Goal: Task Accomplishment & Management: Use online tool/utility

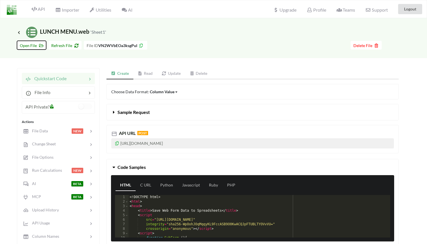
click at [23, 44] on span "Open File" at bounding box center [32, 45] width 24 height 5
click at [70, 43] on button "Refresh File" at bounding box center [64, 45] width 33 height 9
click at [59, 46] on span "Refresh File" at bounding box center [64, 45] width 27 height 5
click at [76, 43] on icon at bounding box center [75, 45] width 5 height 4
click at [19, 31] on icon at bounding box center [18, 32] width 5 height 5
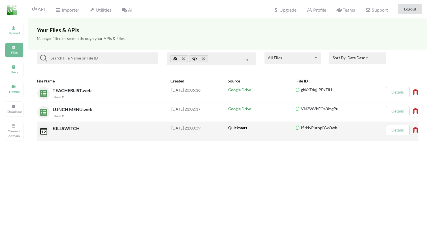
click at [82, 137] on div "KILLSWITCH" at bounding box center [112, 131] width 119 height 12
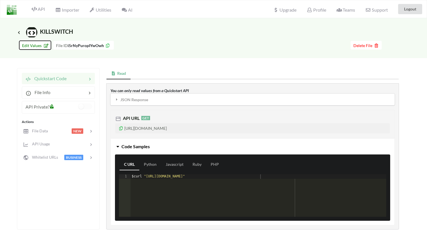
click at [40, 45] on span "Edit Values" at bounding box center [35, 45] width 26 height 5
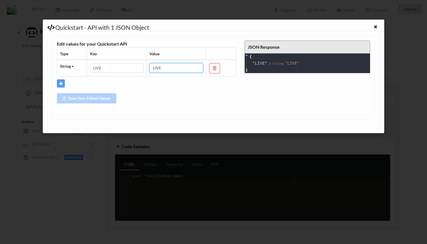
click at [179, 68] on input "LIVE" at bounding box center [177, 68] width 54 height 10
type input "LIV"
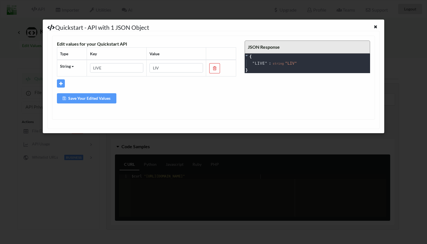
click at [82, 89] on div "Edit values for your Quickstart API Type Key Value String String Number Boolean…" at bounding box center [147, 76] width 188 height 70
click at [83, 96] on button "Save Your Edited Values" at bounding box center [87, 98] width 60 height 10
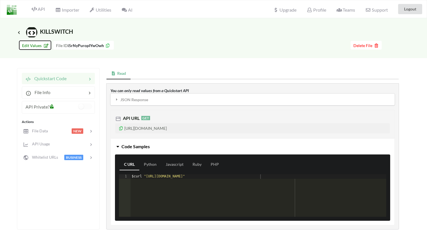
click at [37, 45] on span "Edit Values" at bounding box center [35, 45] width 26 height 5
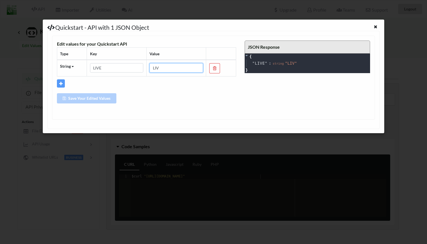
click at [178, 68] on input "LIV" at bounding box center [177, 68] width 54 height 10
type input "LIVE"
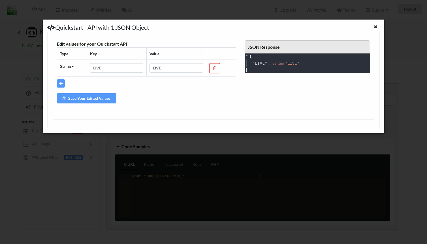
click at [88, 100] on button "Save Your Edited Values" at bounding box center [87, 98] width 60 height 10
